Goal: Task Accomplishment & Management: Manage account settings

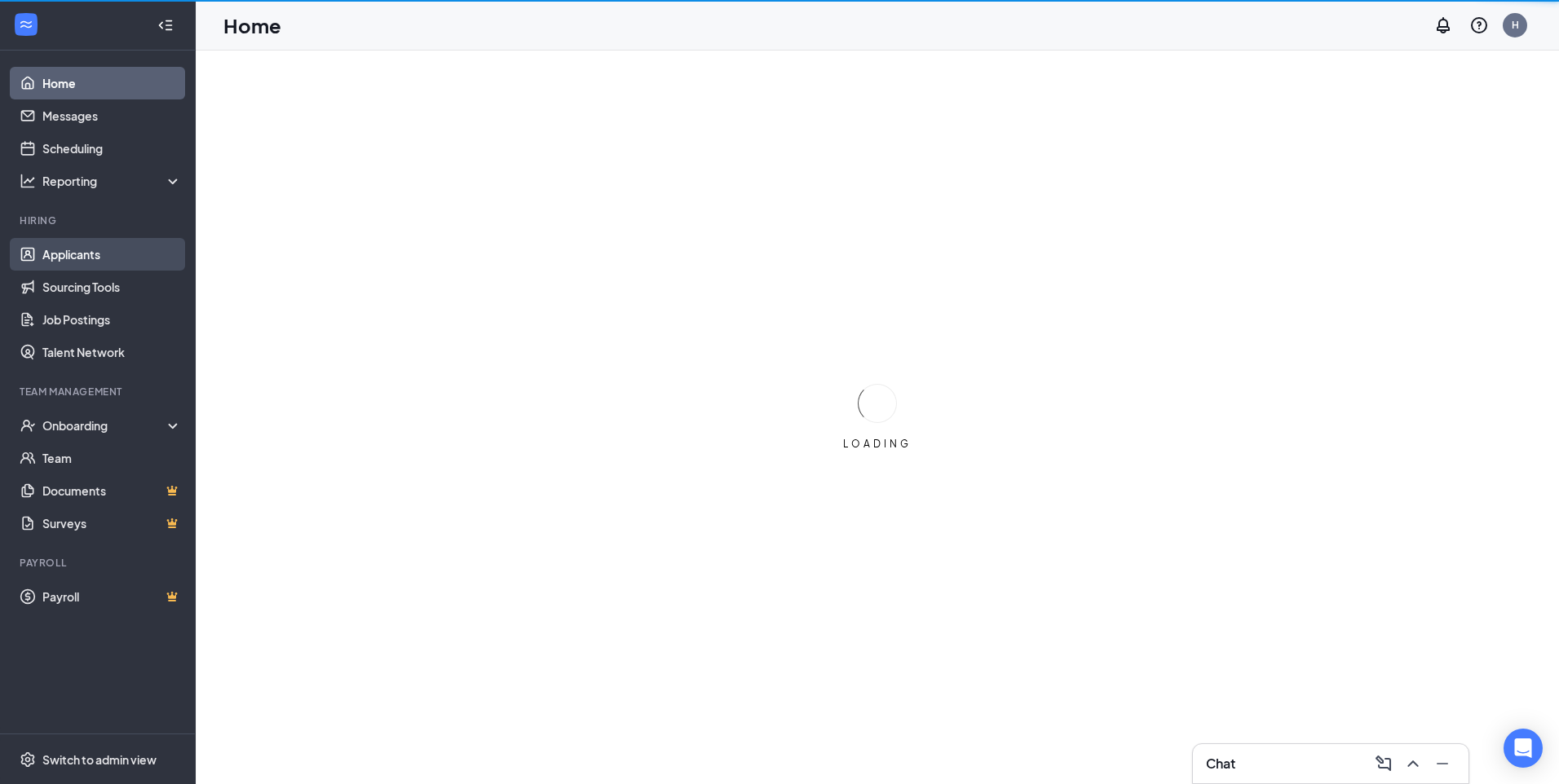
click at [57, 252] on link "Applicants" at bounding box center [111, 253] width 139 height 32
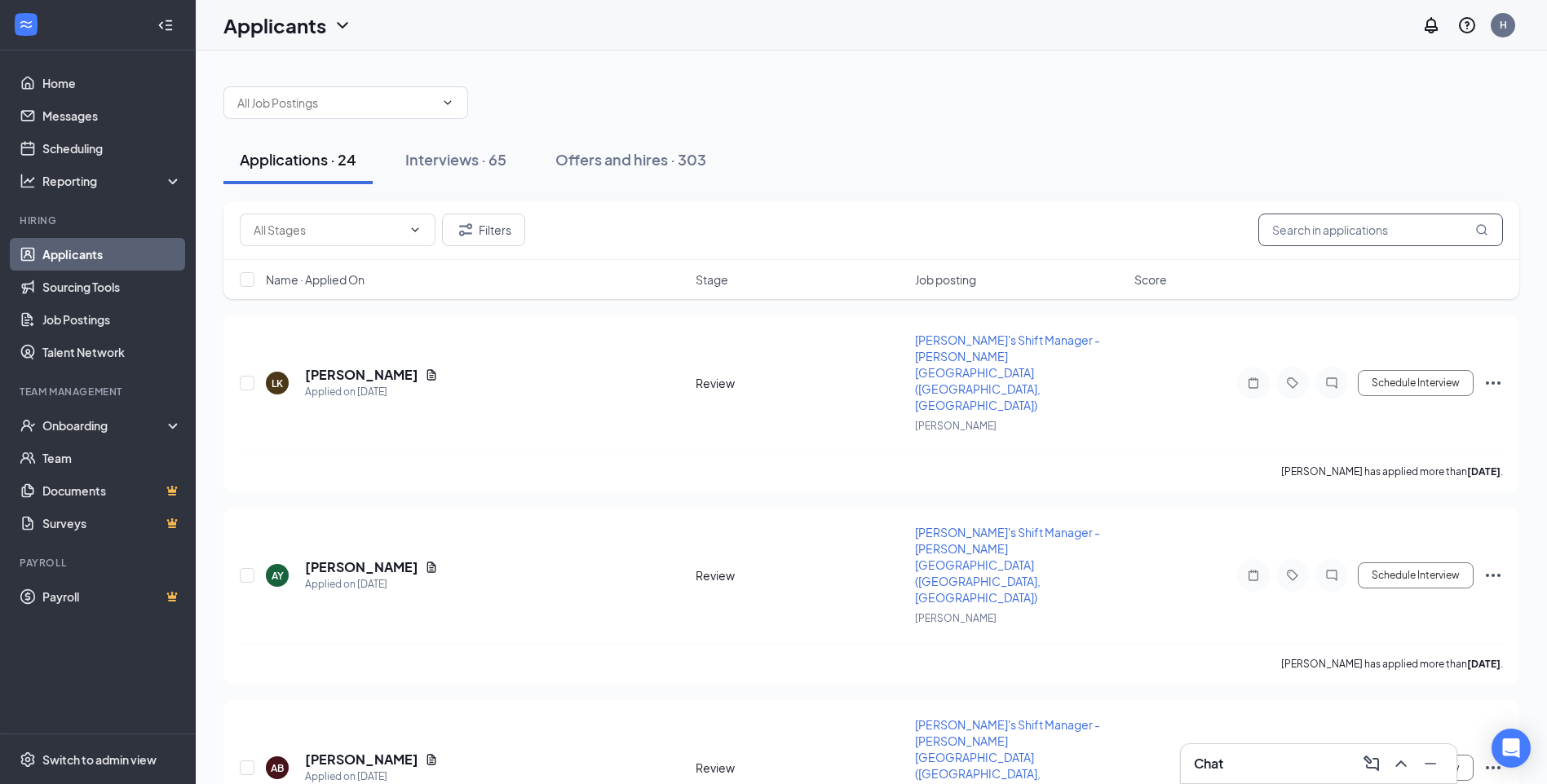
click at [1322, 231] on input "text" at bounding box center [1381, 229] width 245 height 32
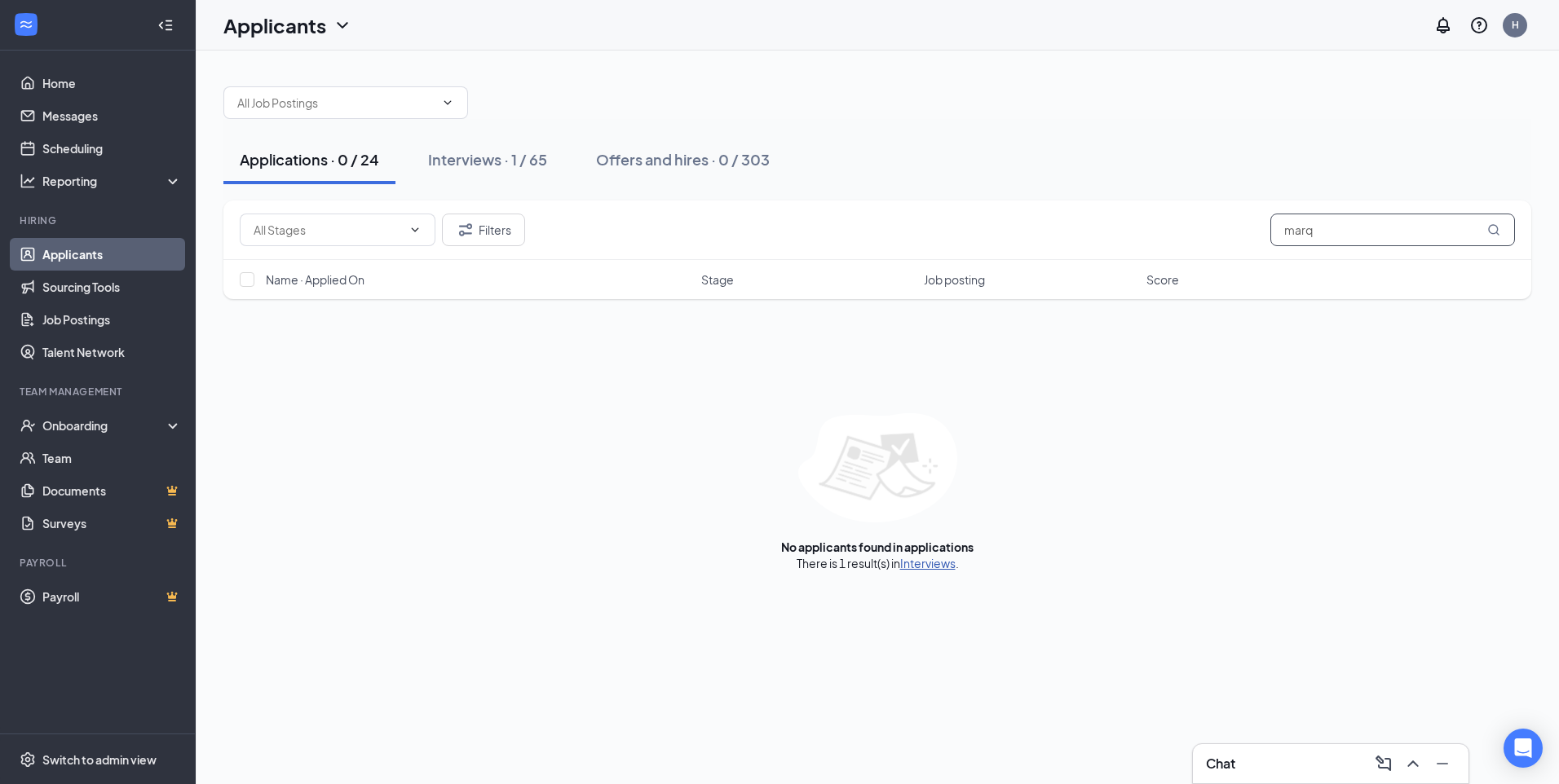
type input "marq"
click at [925, 568] on link "Interviews" at bounding box center [928, 564] width 55 height 15
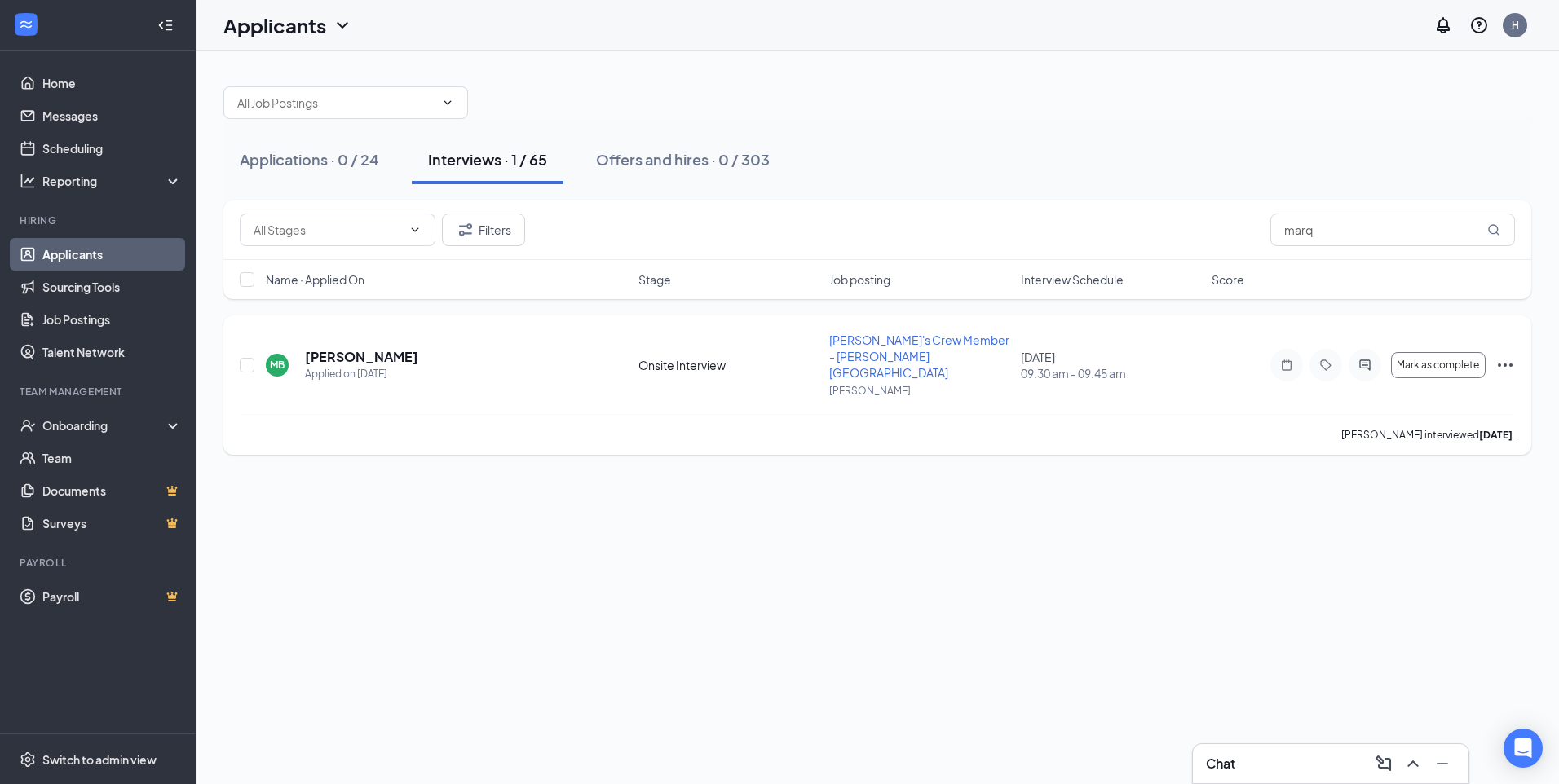
click at [1507, 356] on icon "Ellipses" at bounding box center [1505, 365] width 19 height 19
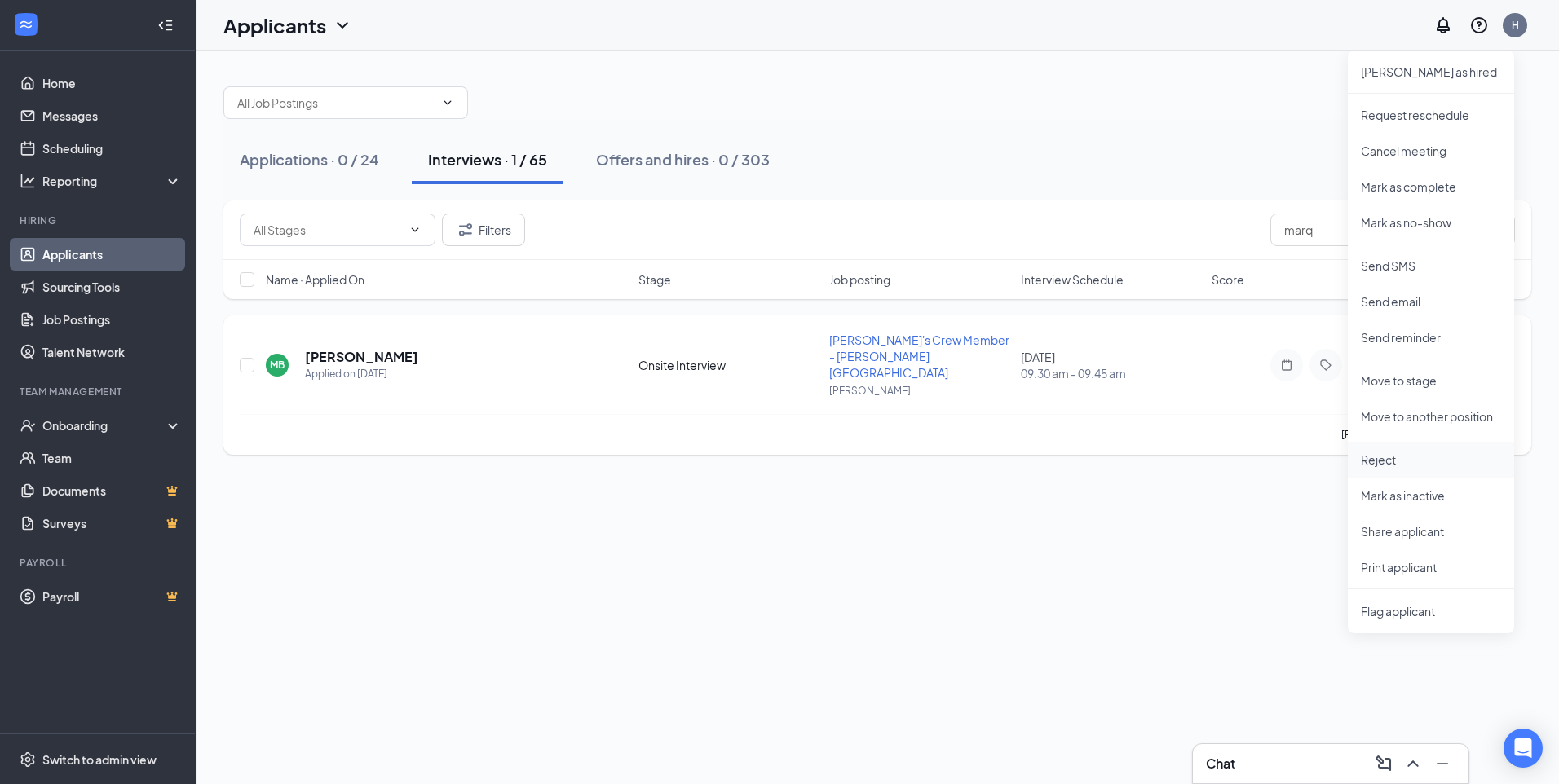
click at [1399, 455] on p "Reject" at bounding box center [1431, 460] width 140 height 17
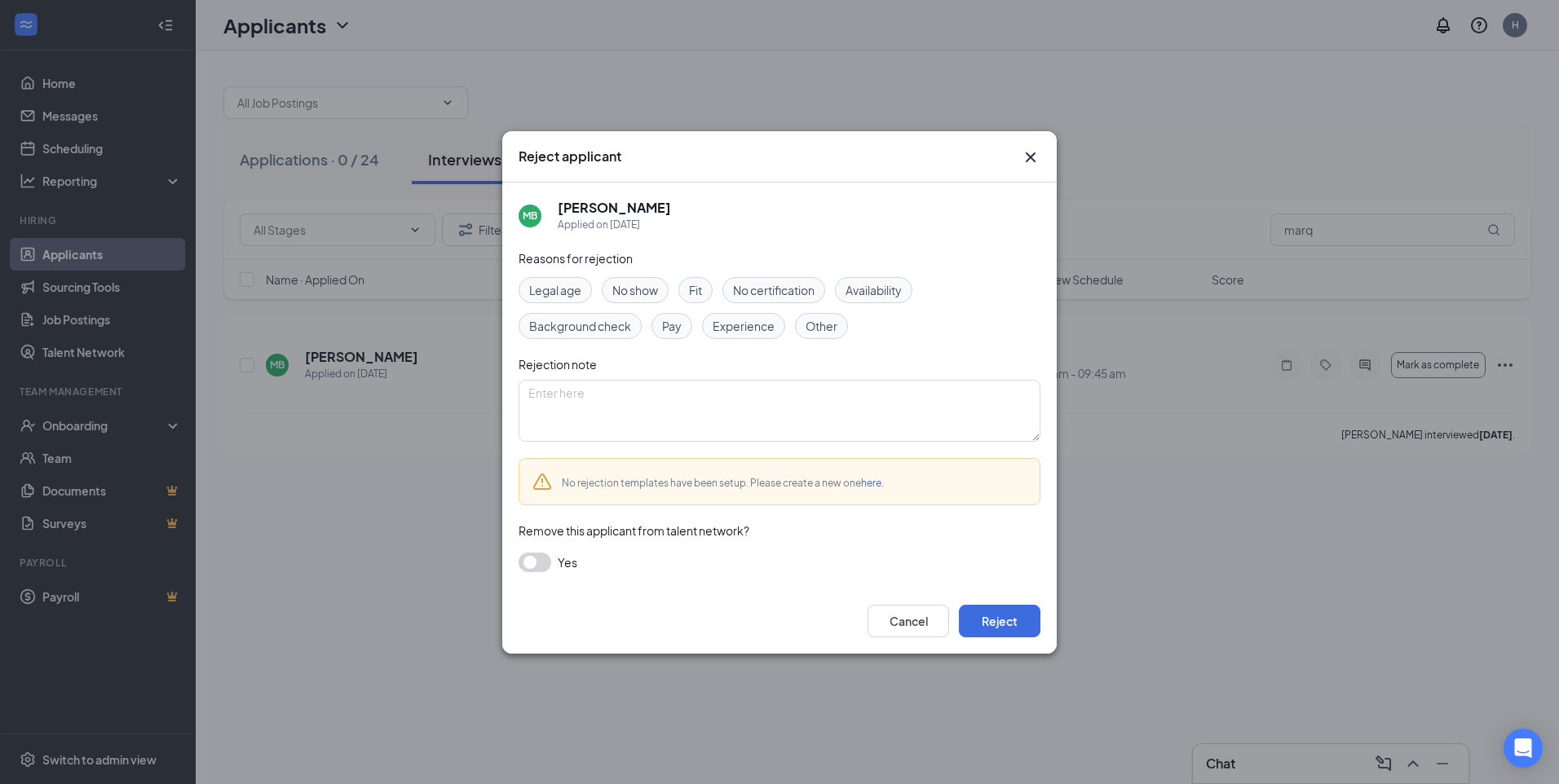
click at [888, 295] on span "Availability" at bounding box center [873, 289] width 56 height 18
click at [1002, 629] on button "Reject" at bounding box center [1000, 621] width 82 height 32
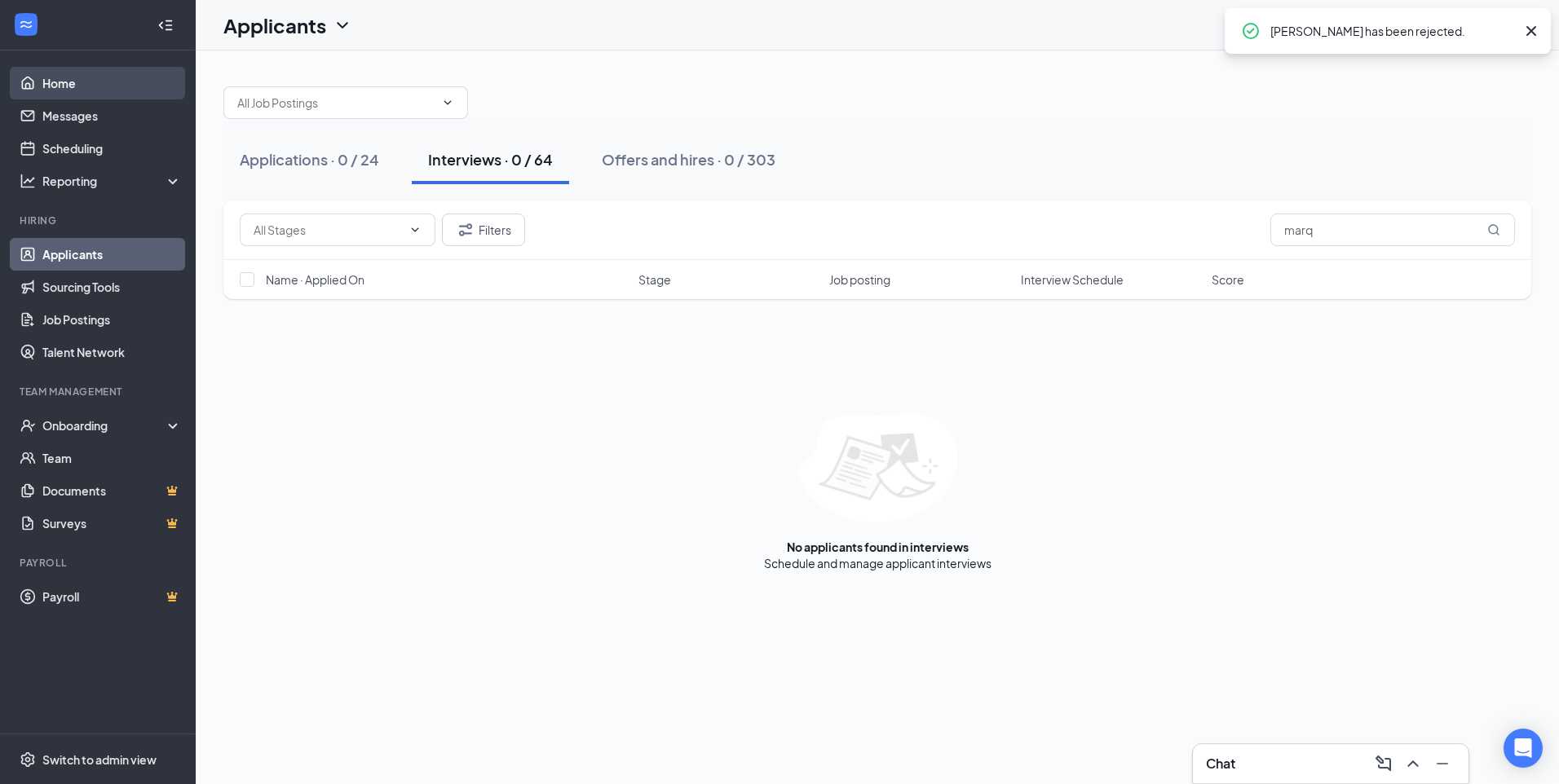
click at [50, 74] on link "Home" at bounding box center [111, 83] width 139 height 32
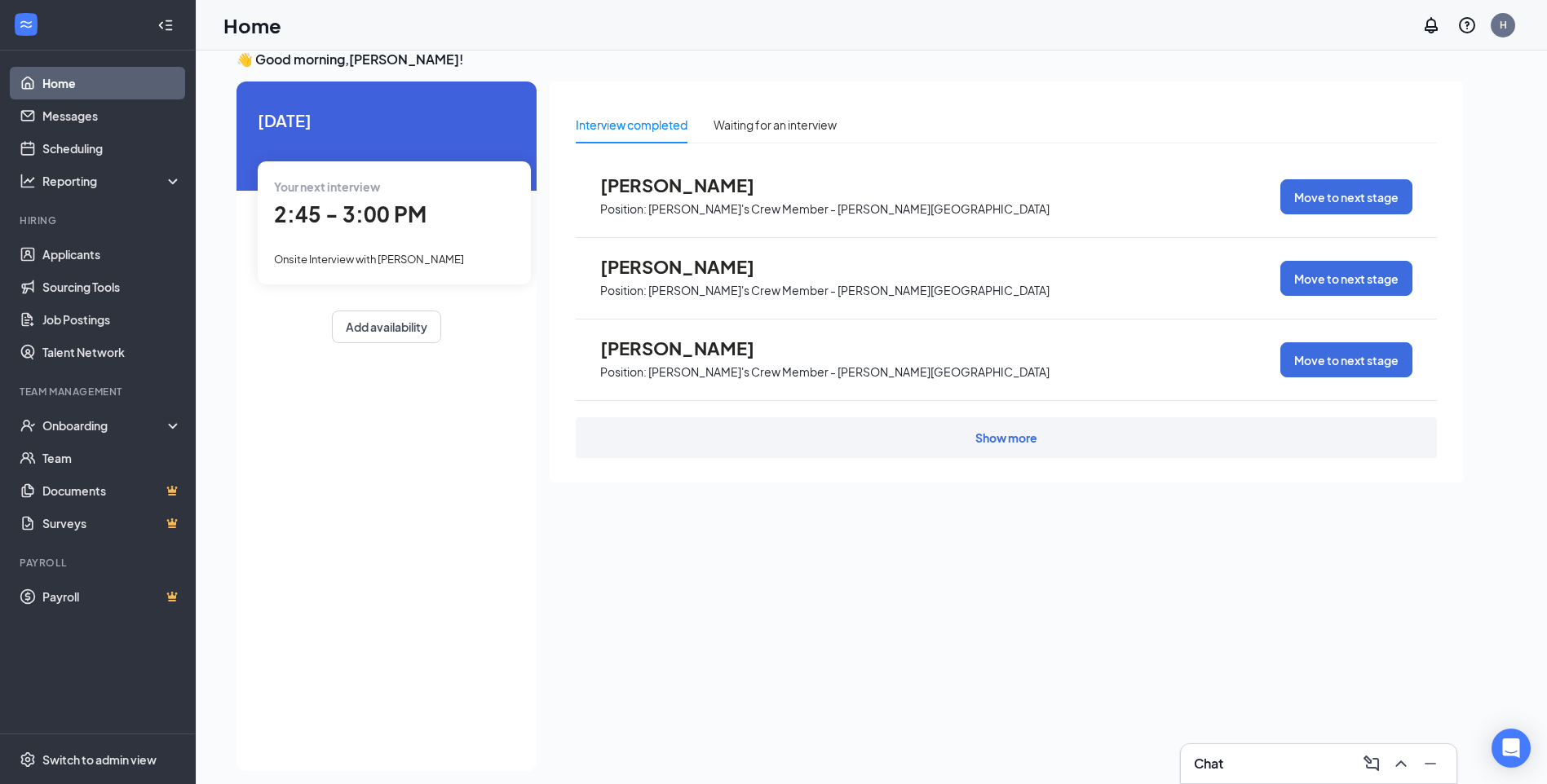
scroll to position [34, 0]
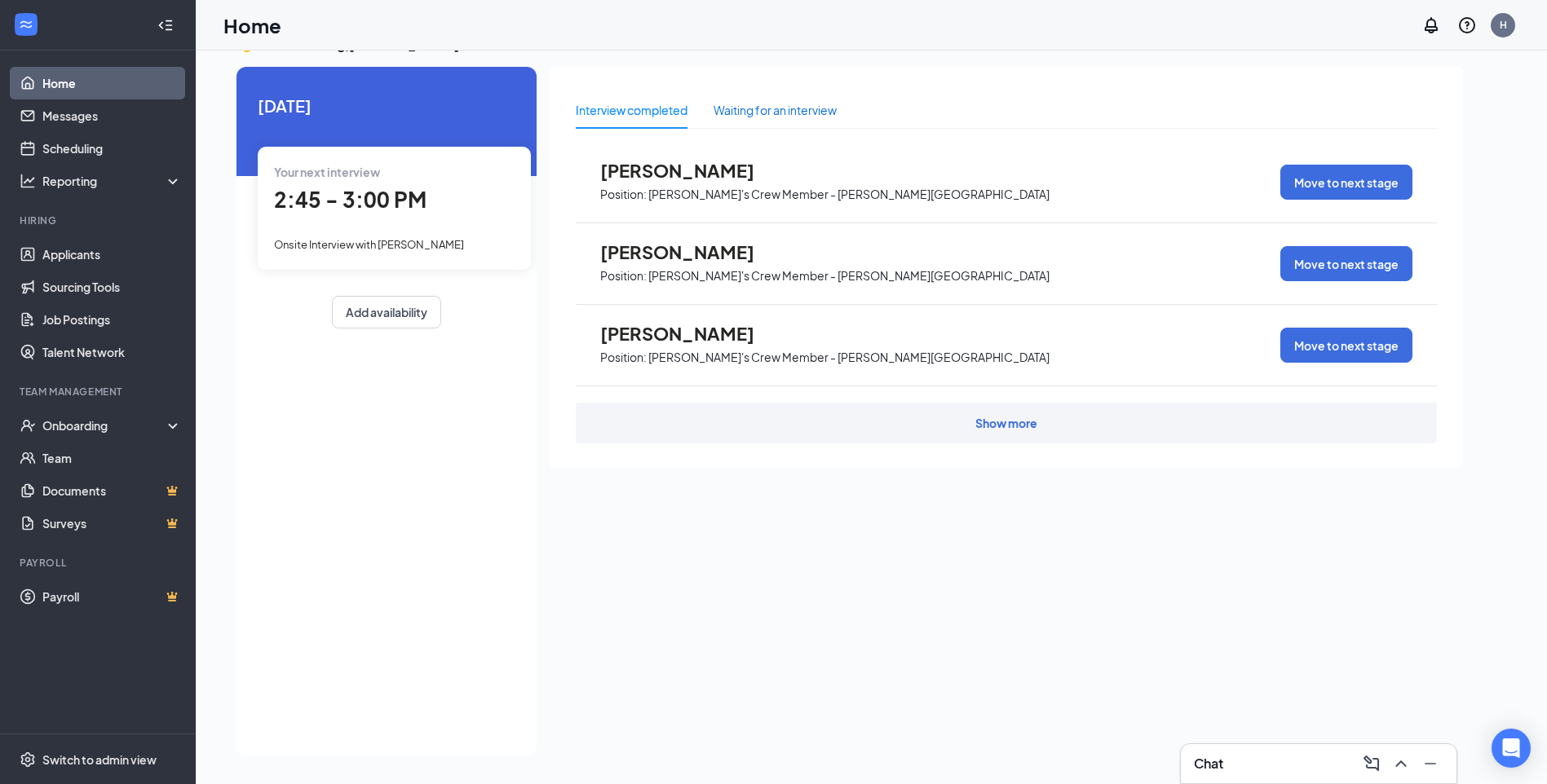
click at [791, 118] on div "Waiting for an interview" at bounding box center [775, 110] width 123 height 18
